Goal: Obtain resource: Obtain resource

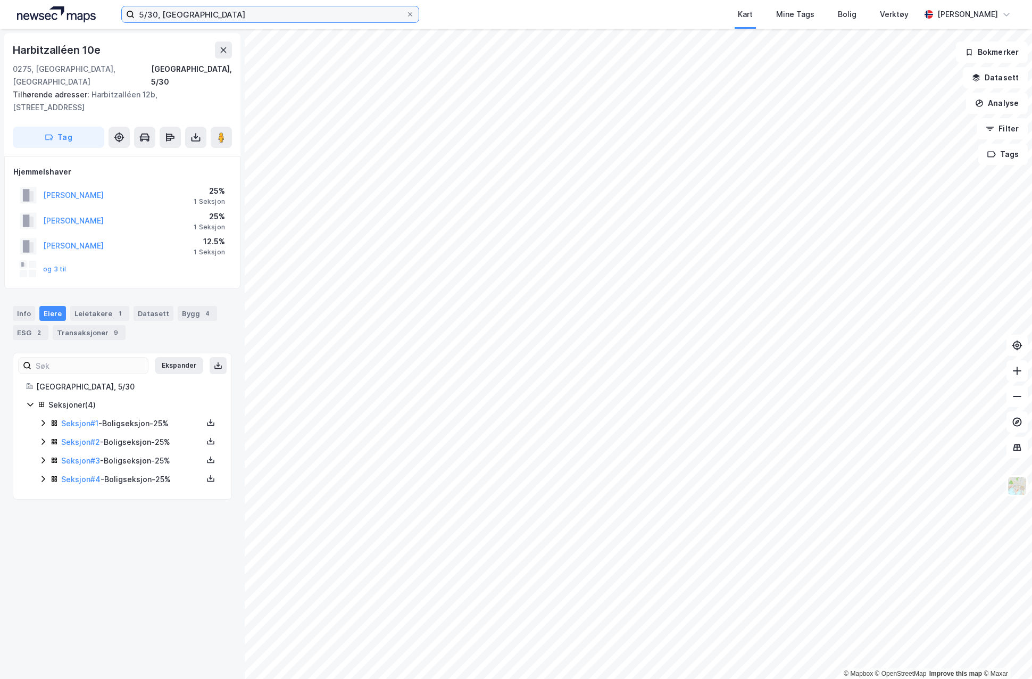
click at [154, 14] on input "5/30, [GEOGRAPHIC_DATA]" at bounding box center [270, 14] width 271 height 16
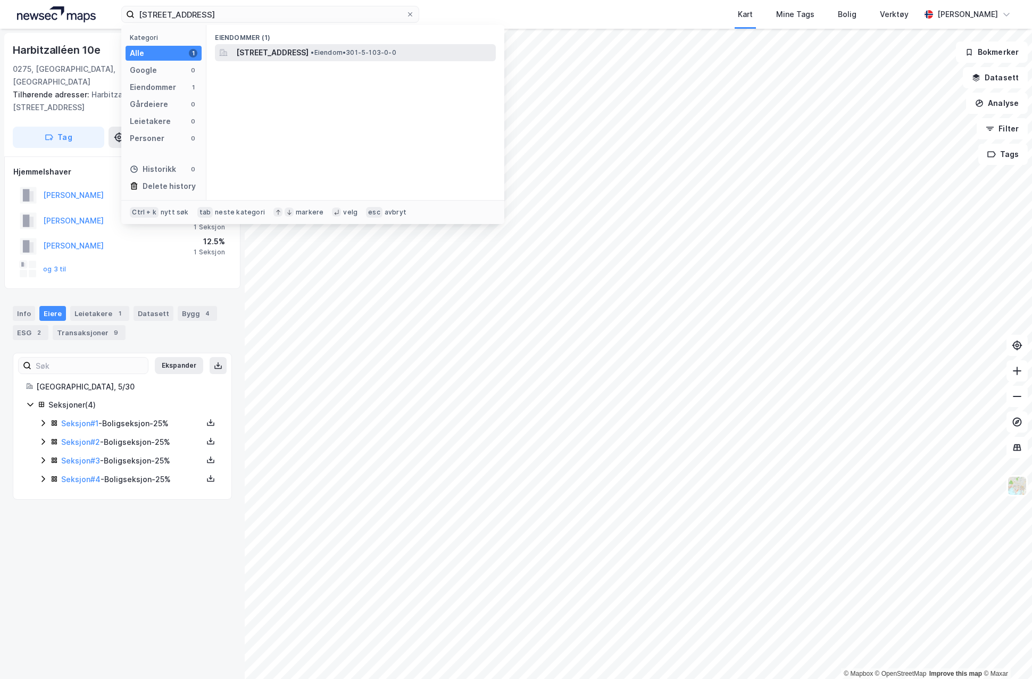
click at [238, 49] on span "[STREET_ADDRESS]" at bounding box center [272, 52] width 72 height 13
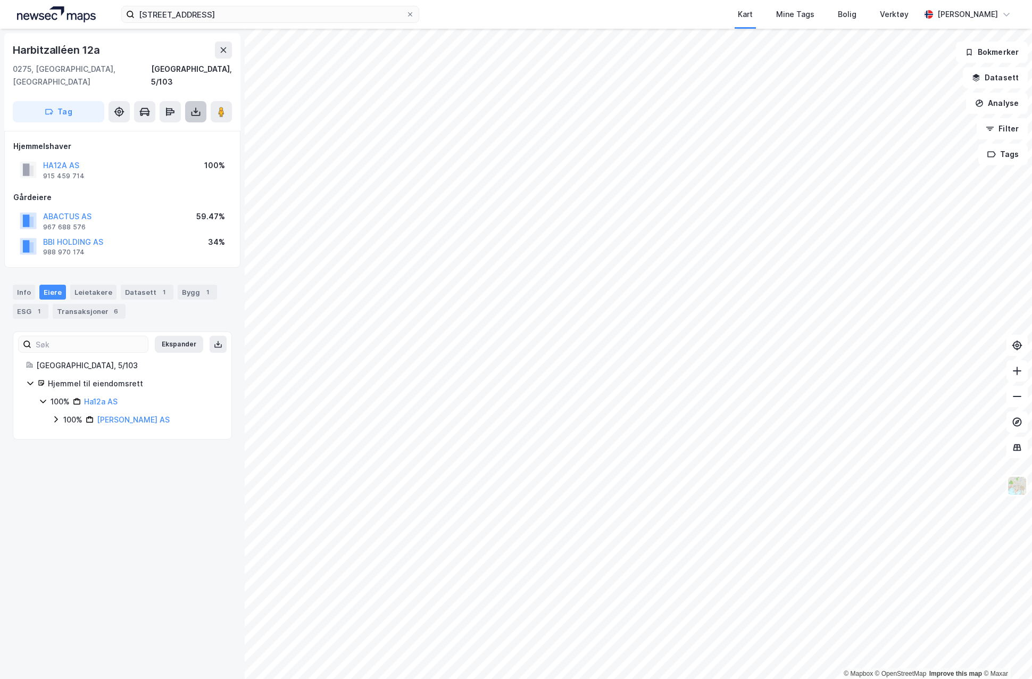
click at [202, 102] on button at bounding box center [195, 111] width 21 height 21
click at [147, 129] on div "Last ned grunnbok" at bounding box center [143, 133] width 62 height 9
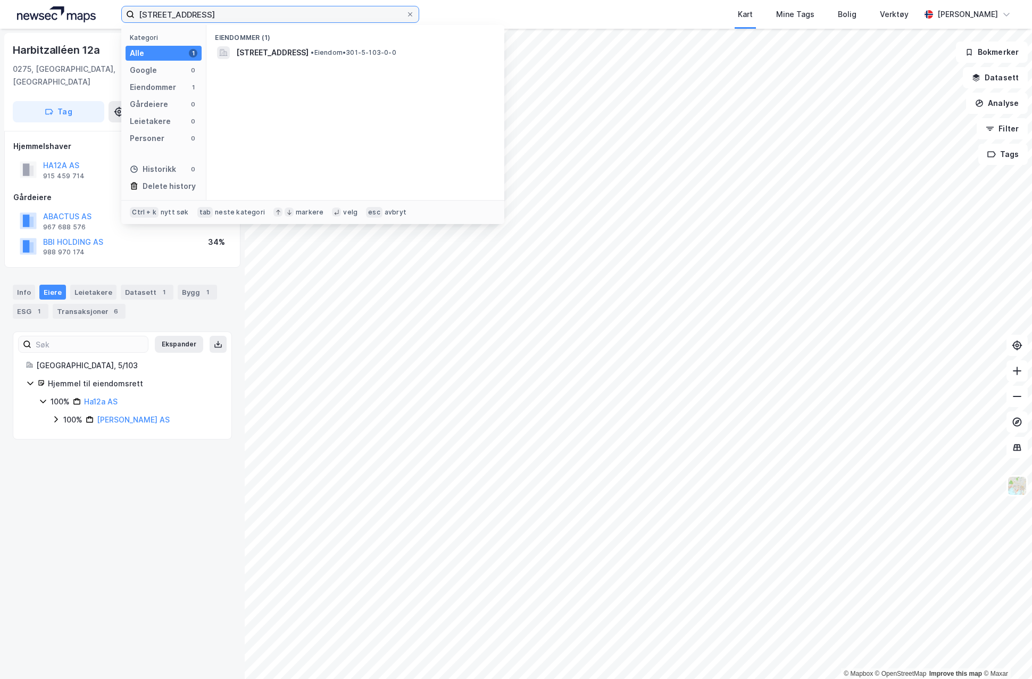
drag, startPoint x: 151, startPoint y: 16, endPoint x: 194, endPoint y: 4, distance: 44.3
click at [151, 15] on input "[STREET_ADDRESS]" at bounding box center [270, 14] width 271 height 16
click at [298, 48] on span "[STREET_ADDRESS]" at bounding box center [272, 52] width 72 height 13
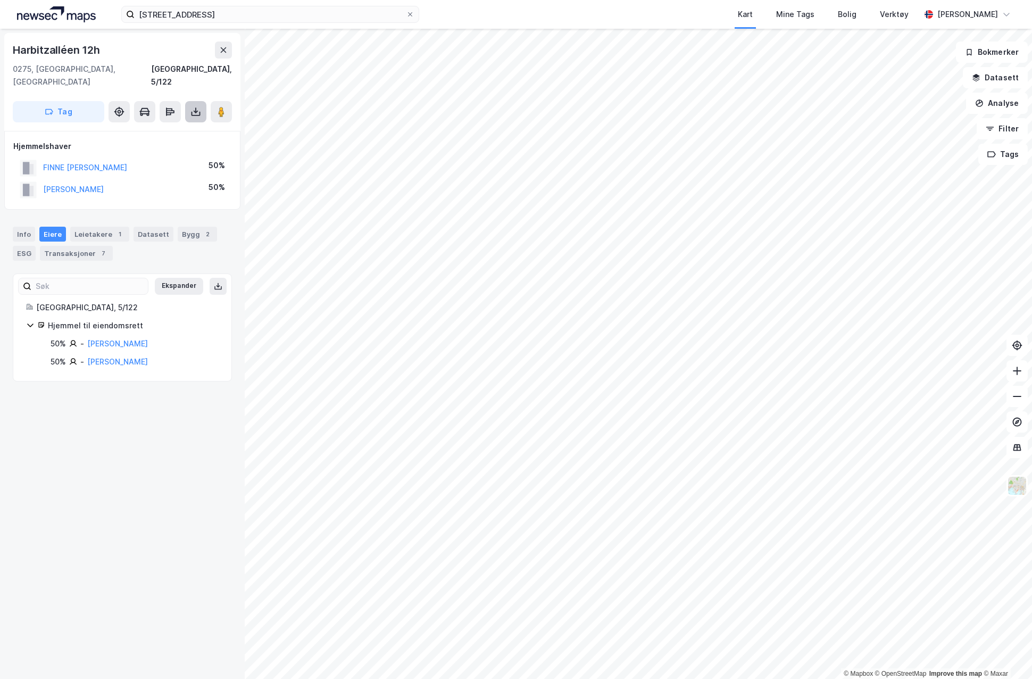
click at [197, 107] on button at bounding box center [195, 111] width 21 height 21
click at [158, 129] on div "Last ned grunnbok" at bounding box center [143, 133] width 62 height 9
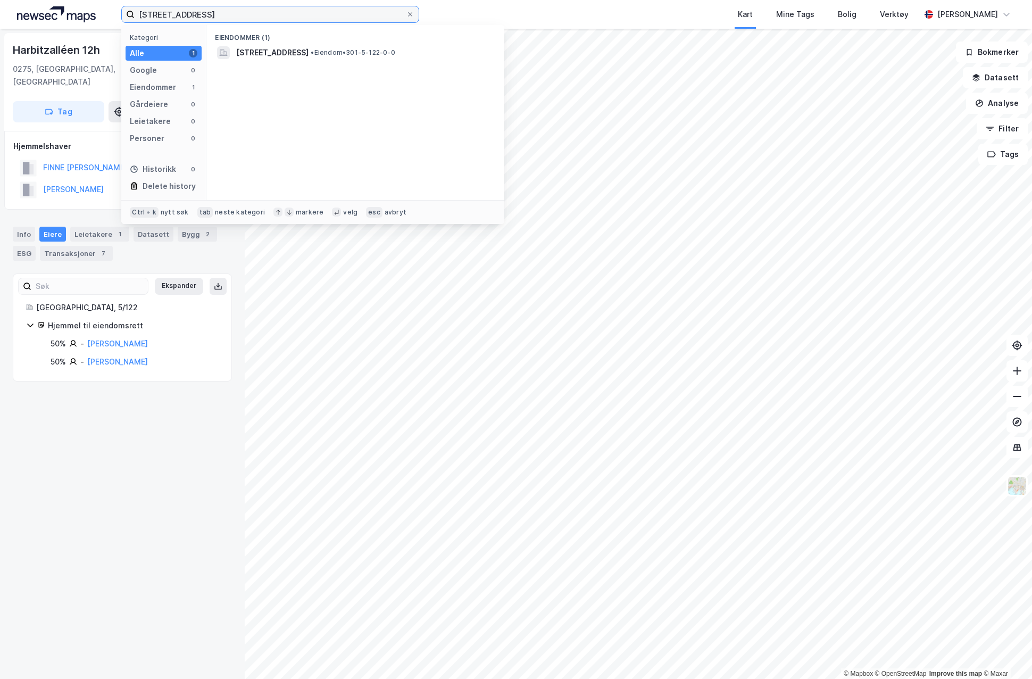
click at [152, 11] on input "[STREET_ADDRESS]" at bounding box center [270, 14] width 271 height 16
click at [396, 52] on span "• Eiendom • 301-5-103-0-0" at bounding box center [353, 52] width 85 height 9
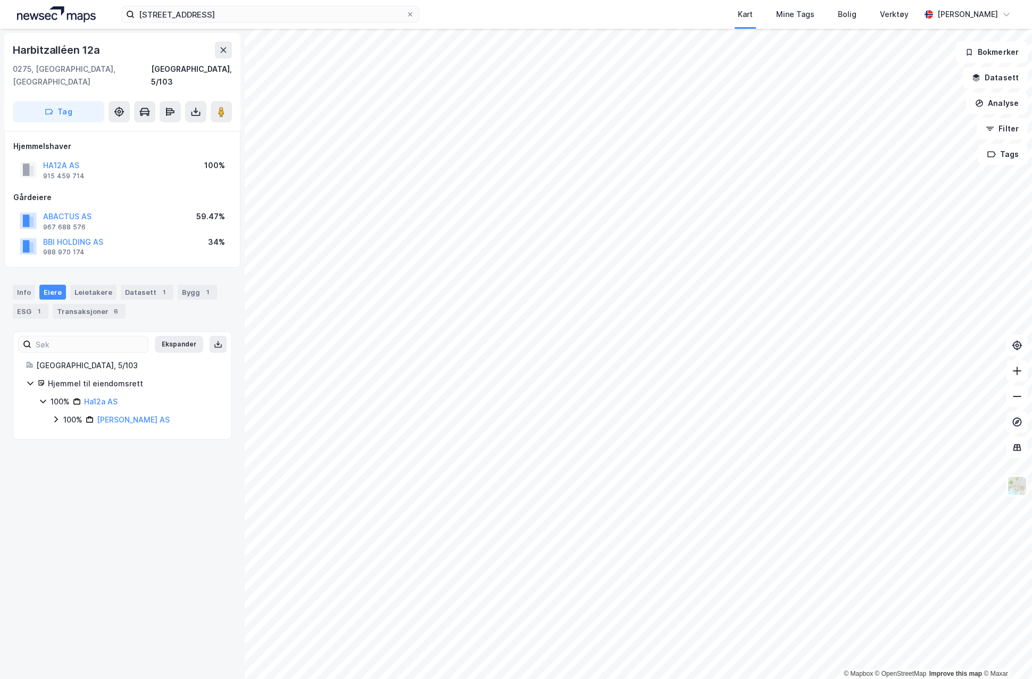
click at [463, 13] on div "5/103, oslo Kart Mine Tags Bolig Verktøy [PERSON_NAME]" at bounding box center [516, 14] width 1032 height 29
click at [153, 15] on input "[STREET_ADDRESS]" at bounding box center [270, 14] width 271 height 16
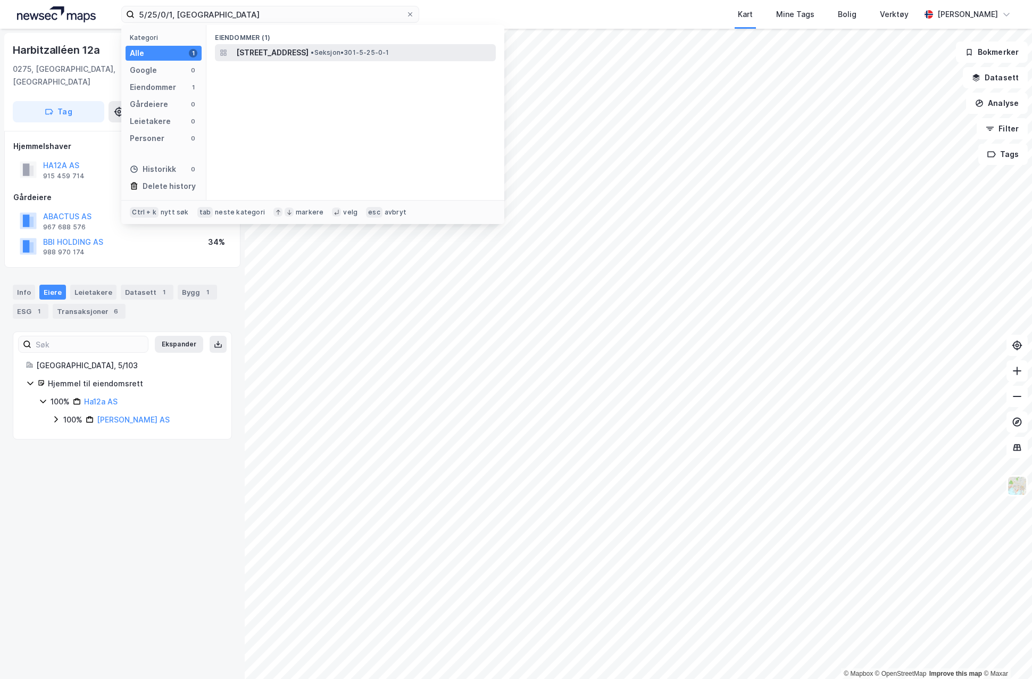
click at [274, 48] on span "[STREET_ADDRESS]" at bounding box center [272, 52] width 72 height 13
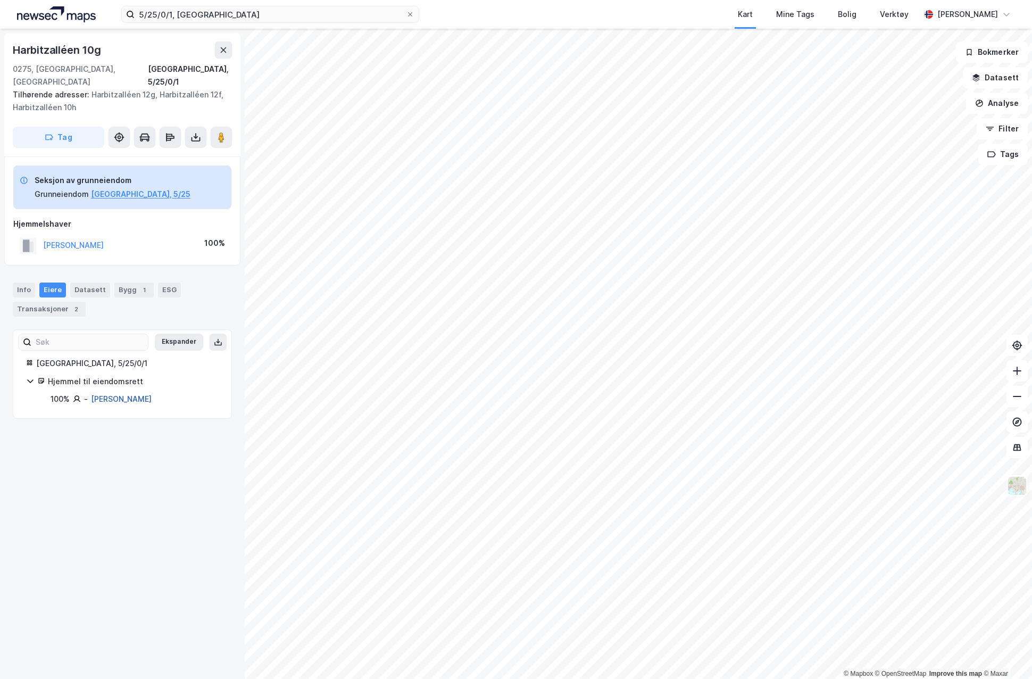
click at [119, 394] on link "[PERSON_NAME]" at bounding box center [121, 398] width 61 height 9
click at [20, 282] on div "Info" at bounding box center [24, 289] width 22 height 15
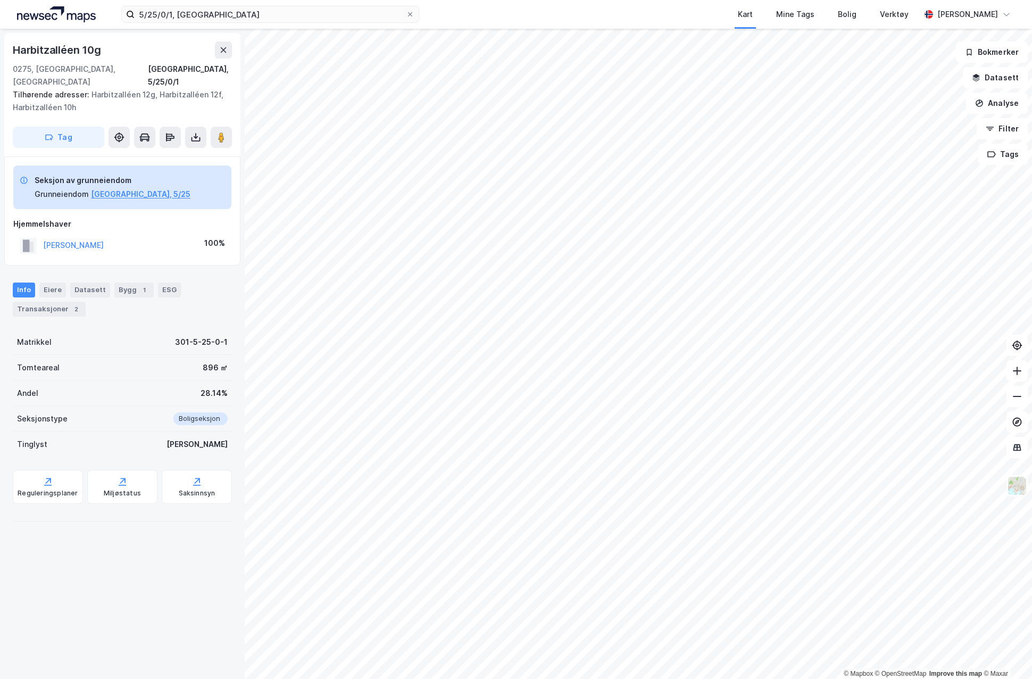
click at [208, 412] on div "Boligseksjon" at bounding box center [197, 418] width 61 height 13
click at [194, 127] on button at bounding box center [195, 137] width 21 height 21
click at [163, 154] on div "Last ned grunnbok" at bounding box center [143, 158] width 62 height 9
click at [195, 22] on label "5/25/0/1, [GEOGRAPHIC_DATA]" at bounding box center [270, 14] width 298 height 17
click at [195, 22] on input "5/25/0/1, [GEOGRAPHIC_DATA]" at bounding box center [270, 14] width 271 height 16
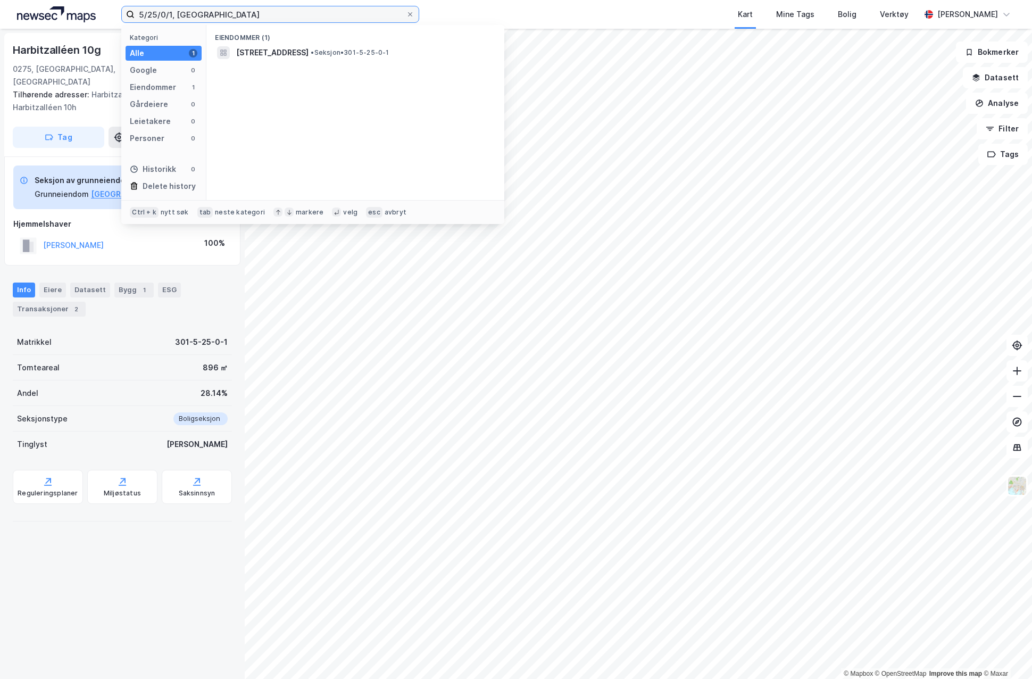
drag, startPoint x: 199, startPoint y: 20, endPoint x: 113, endPoint y: 20, distance: 85.6
click at [113, 20] on div "5/25/0/1, [GEOGRAPHIC_DATA] Kategori Alle 1 Google 0 Eiendommer 1 Gårdeiere 0 L…" at bounding box center [516, 14] width 1032 height 29
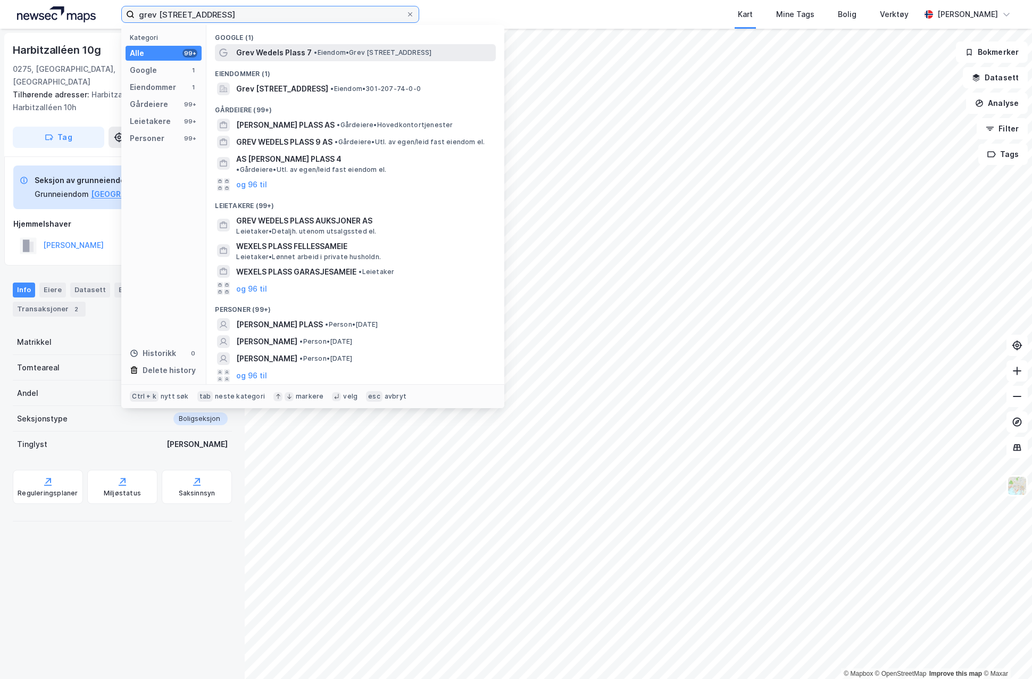
type input "grev [STREET_ADDRESS]"
click at [296, 51] on span "Grev Wedels Plass 7" at bounding box center [274, 52] width 76 height 13
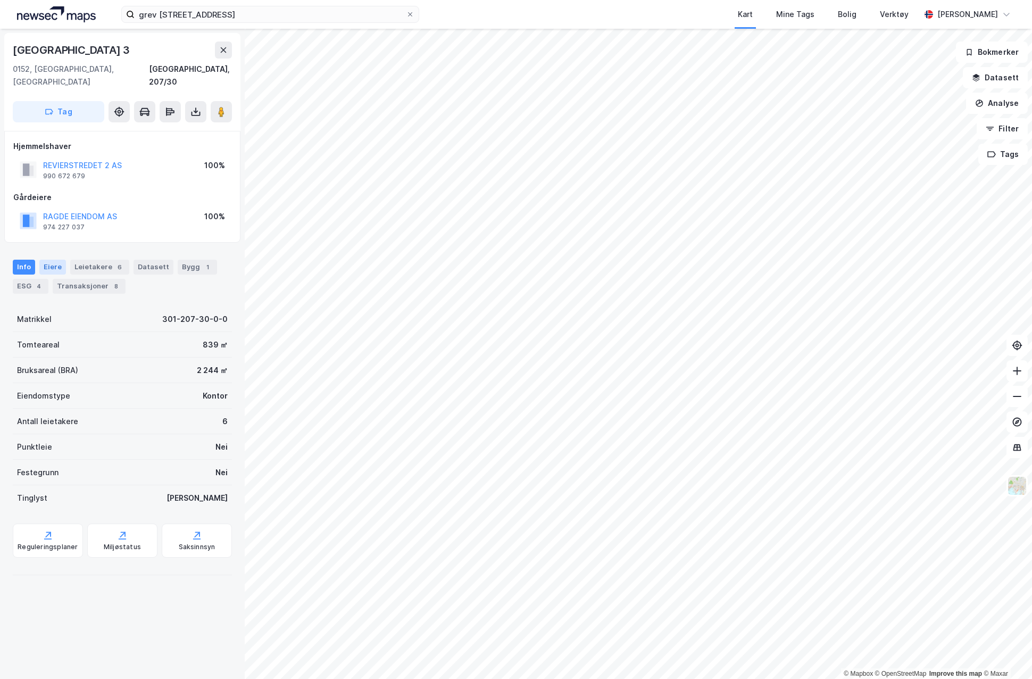
click at [41, 260] on div "Eiere" at bounding box center [52, 267] width 27 height 15
